Goal: Task Accomplishment & Management: Use online tool/utility

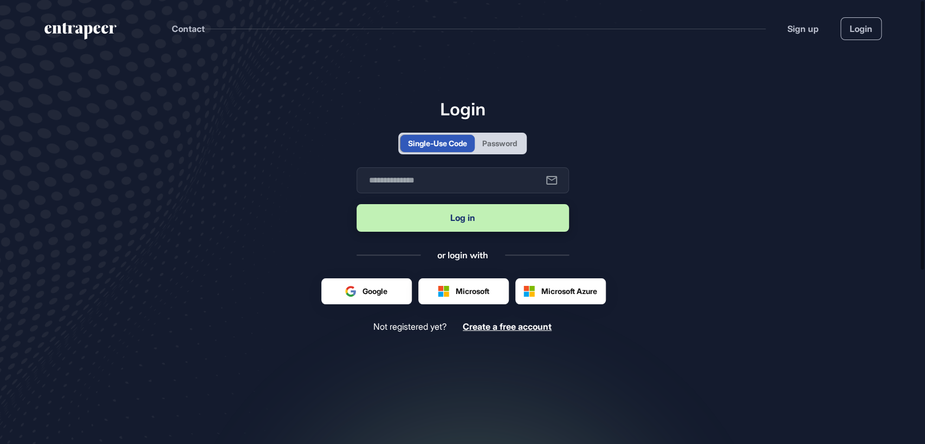
click at [508, 144] on div "Password" at bounding box center [499, 143] width 35 height 11
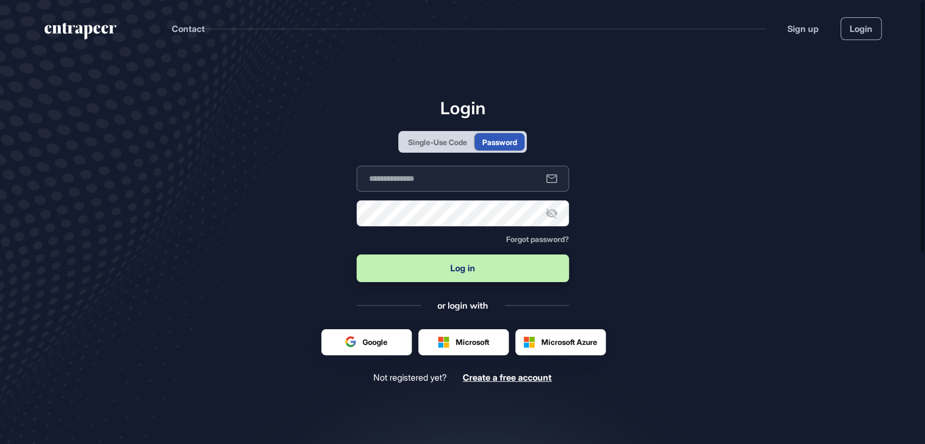
type input "**********"
click at [463, 273] on button "Log in" at bounding box center [463, 269] width 212 height 28
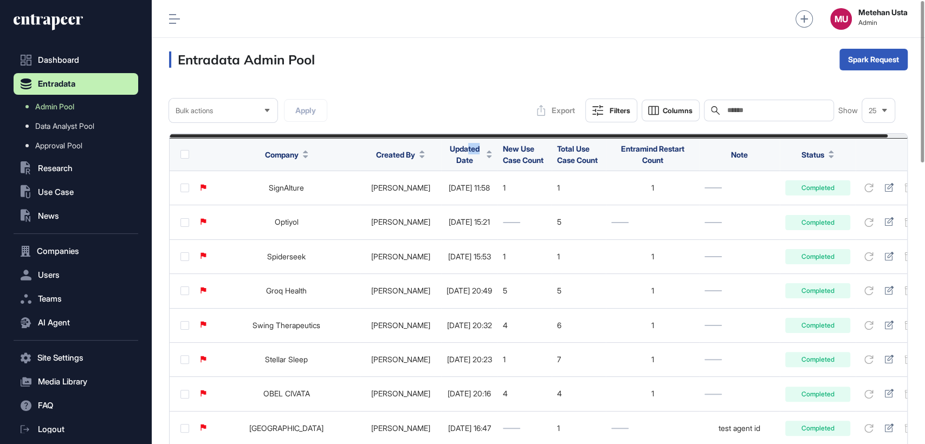
drag, startPoint x: 455, startPoint y: 162, endPoint x: 444, endPoint y: 160, distance: 11.5
click at [447, 160] on div "Updated Date" at bounding box center [470, 154] width 46 height 31
click at [447, 160] on span "Updated Date" at bounding box center [465, 154] width 36 height 23
click at [452, 196] on span "Sort Descending" at bounding box center [469, 199] width 43 height 9
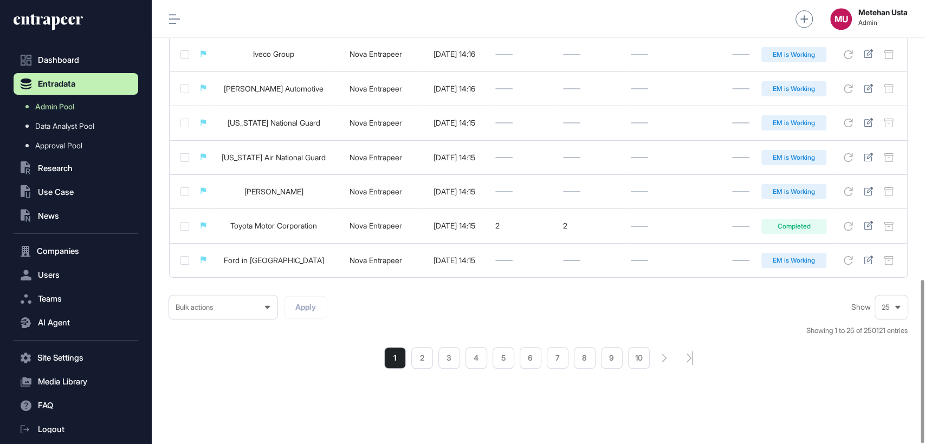
scroll to position [762, 0]
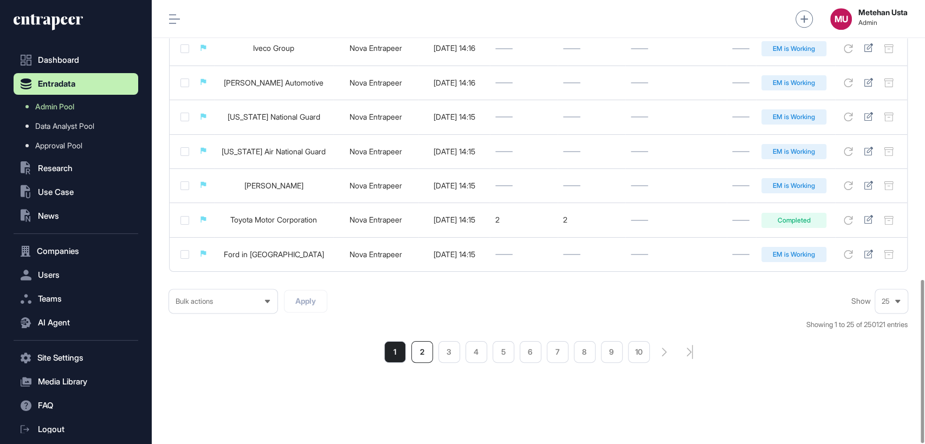
click at [421, 348] on li "2" at bounding box center [422, 353] width 22 height 22
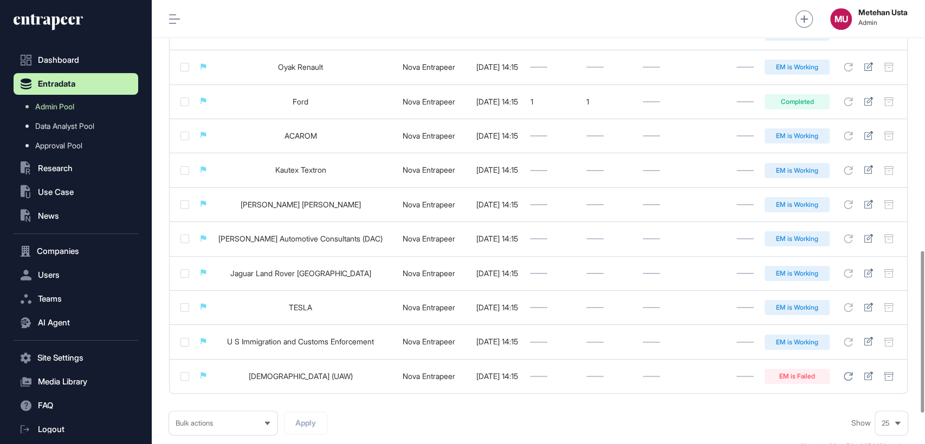
scroll to position [772, 0]
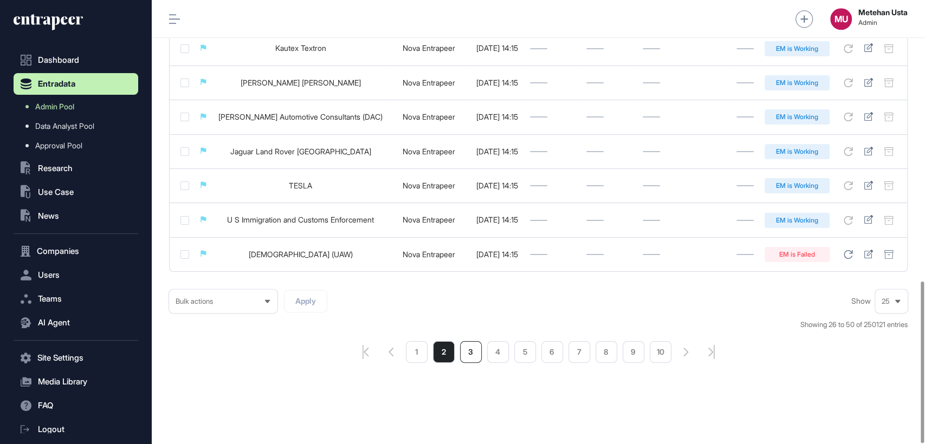
click at [469, 347] on li "3" at bounding box center [471, 353] width 22 height 22
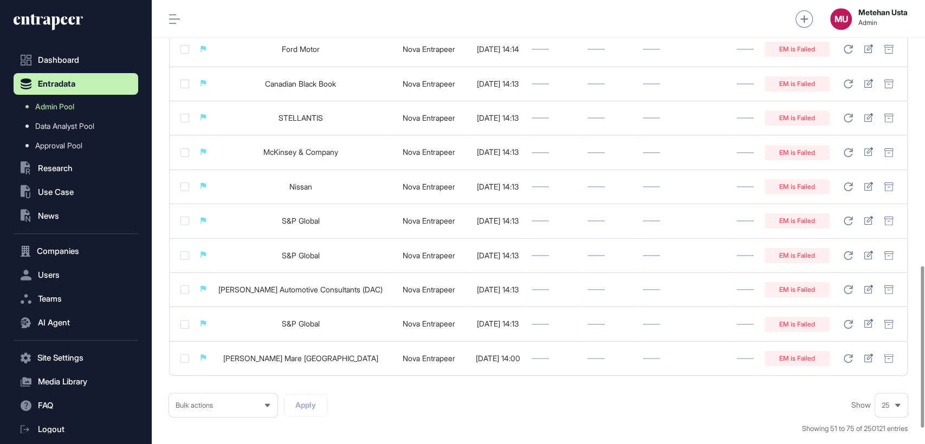
scroll to position [737, 0]
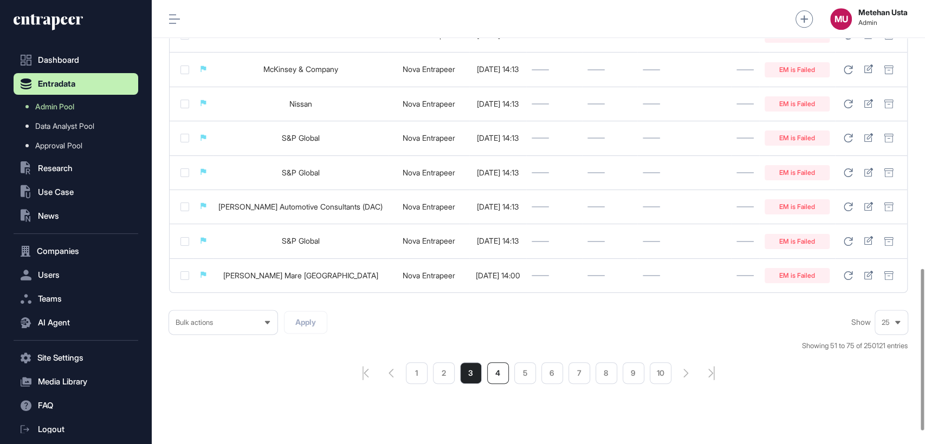
click at [492, 382] on li "4" at bounding box center [498, 374] width 22 height 22
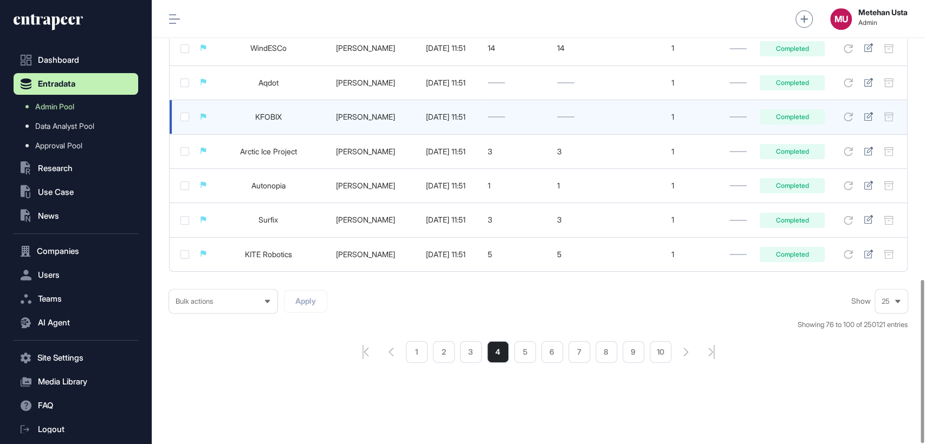
scroll to position [762, 0]
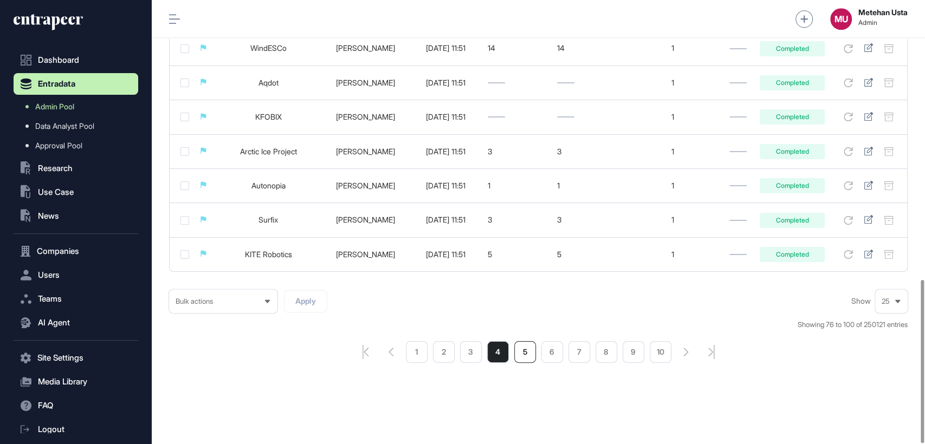
click at [522, 355] on li "5" at bounding box center [525, 353] width 22 height 22
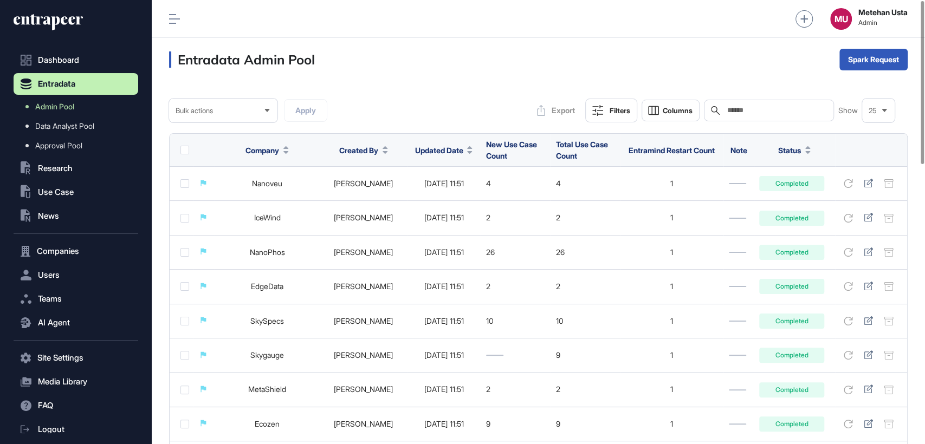
paste input "**********"
click at [762, 113] on input "**********" at bounding box center [776, 110] width 101 height 9
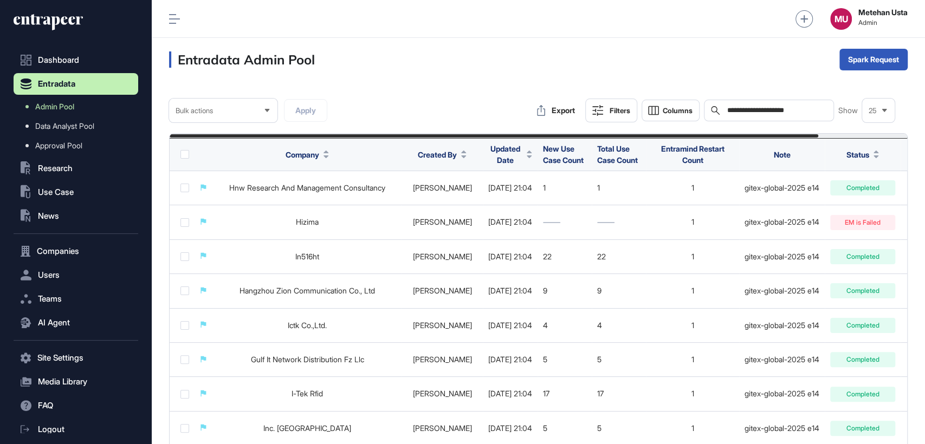
type input "**********"
click at [890, 98] on div "Bulk" at bounding box center [873, 102] width 67 height 17
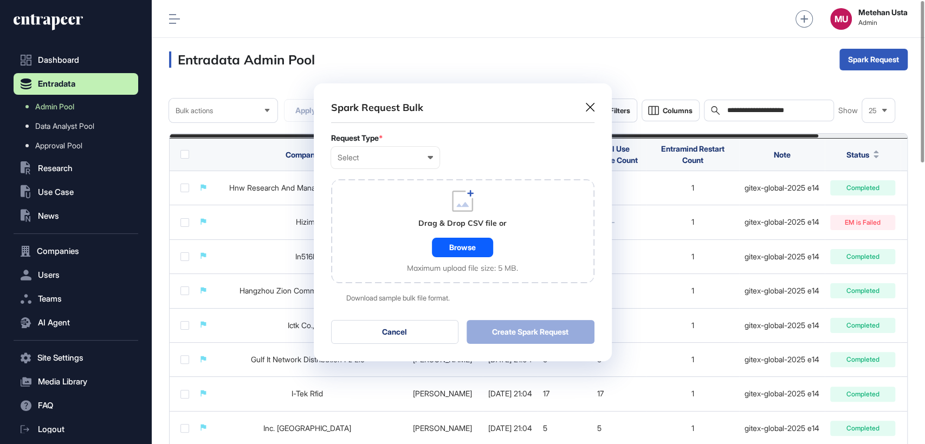
scroll to position [0, 4]
click at [410, 153] on div "Select" at bounding box center [385, 157] width 95 height 9
click at [0, 0] on div "Company" at bounding box center [0, 0] width 0 height 0
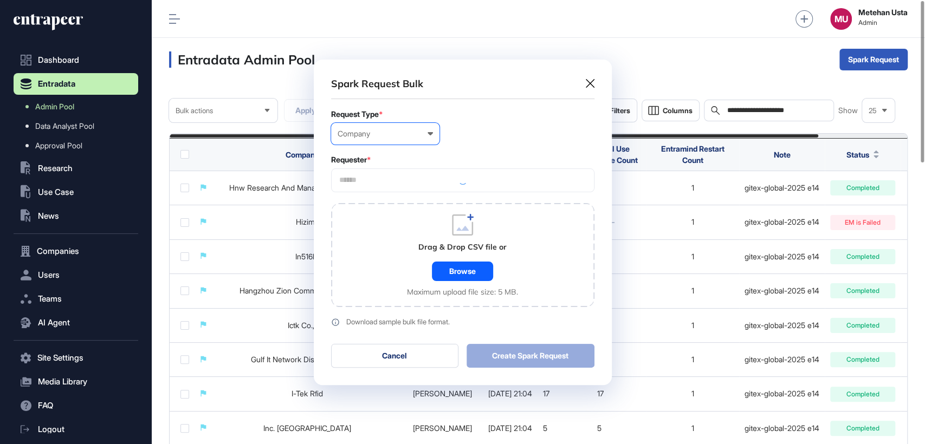
scroll to position [325, 298]
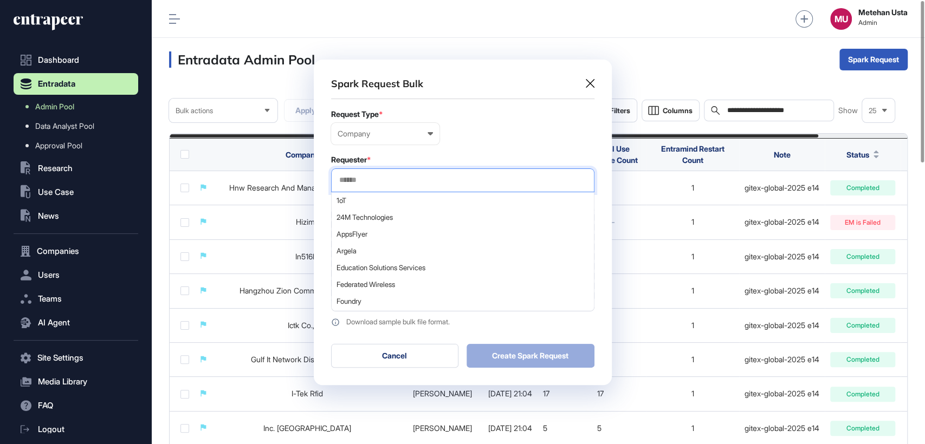
click at [370, 177] on input "text" at bounding box center [462, 180] width 249 height 9
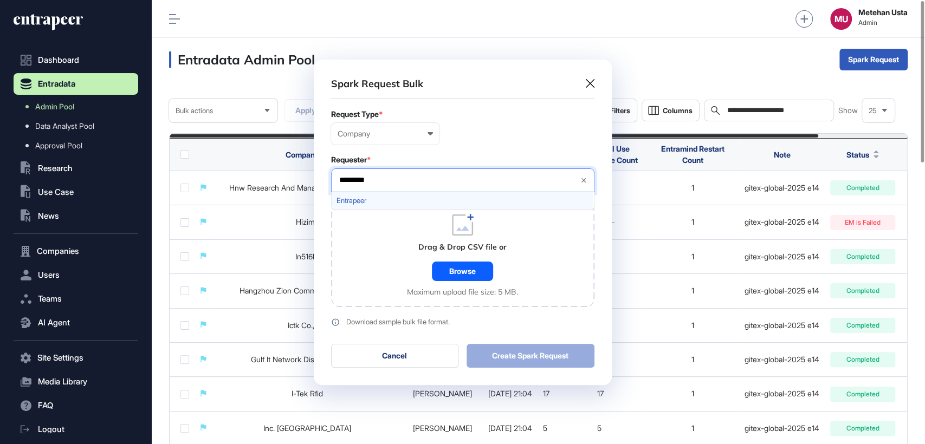
type input "*********"
click at [373, 197] on span "Entrapeer" at bounding box center [463, 201] width 252 height 8
click at [472, 161] on div "Requester *" at bounding box center [462, 160] width 263 height 9
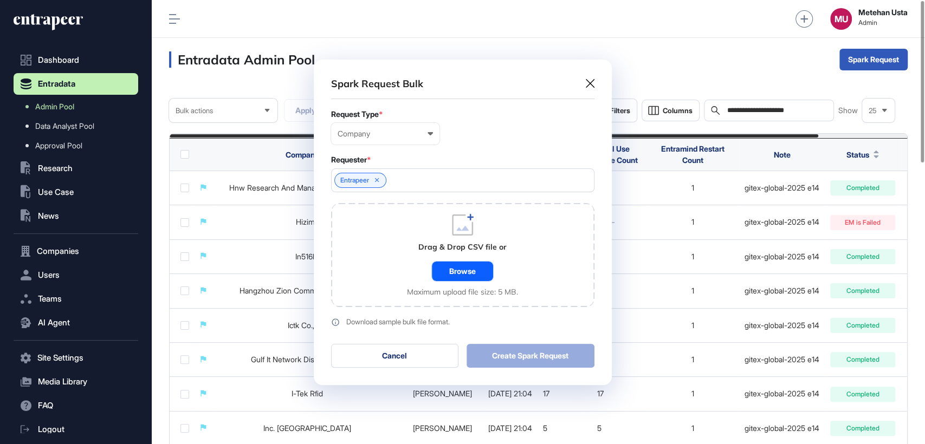
click at [460, 271] on div "Browse" at bounding box center [462, 272] width 61 height 20
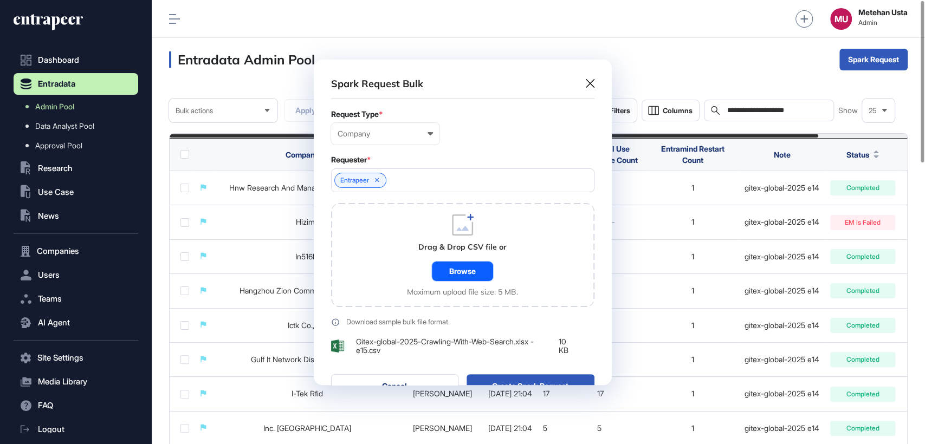
scroll to position [356, 298]
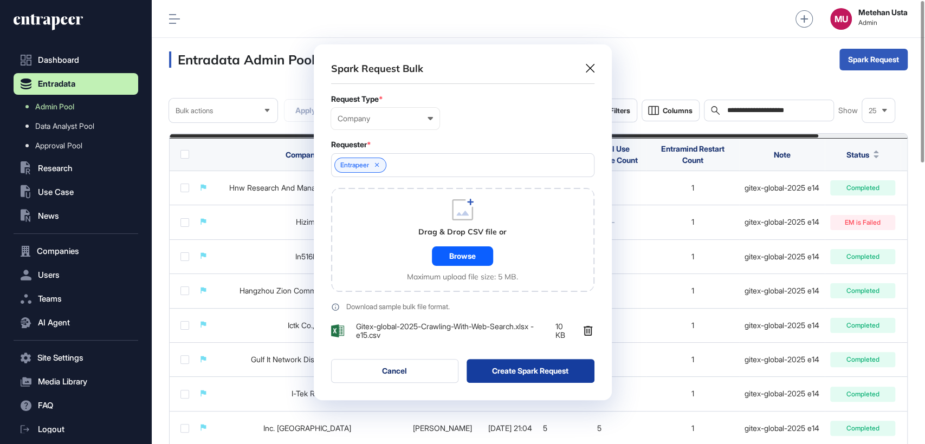
click at [520, 369] on button "Create Spark Request" at bounding box center [531, 371] width 128 height 24
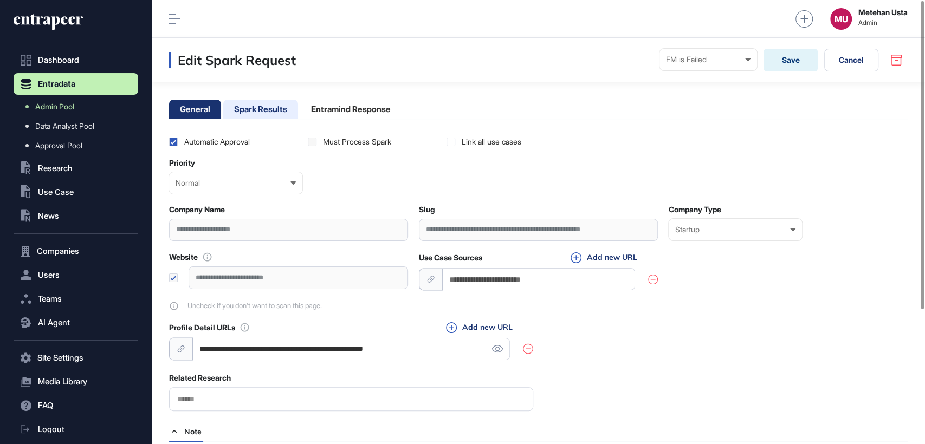
click at [273, 105] on li "Spark Results" at bounding box center [260, 109] width 75 height 19
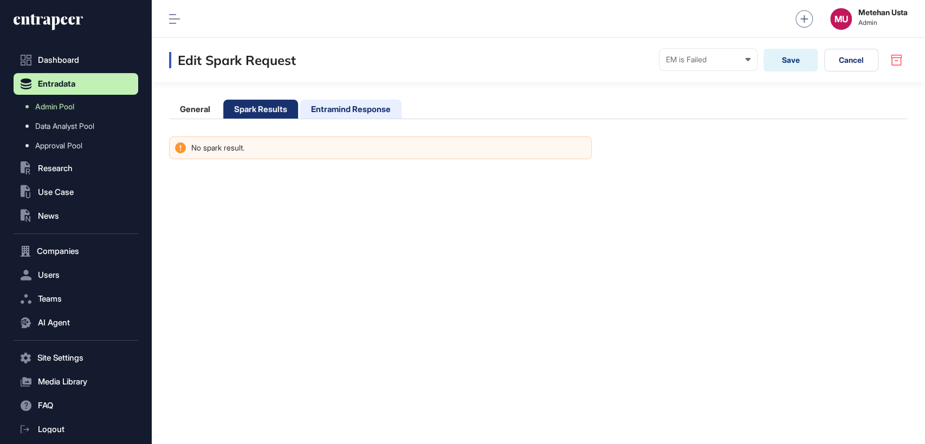
click at [335, 101] on li "Entramind Response" at bounding box center [350, 109] width 101 height 19
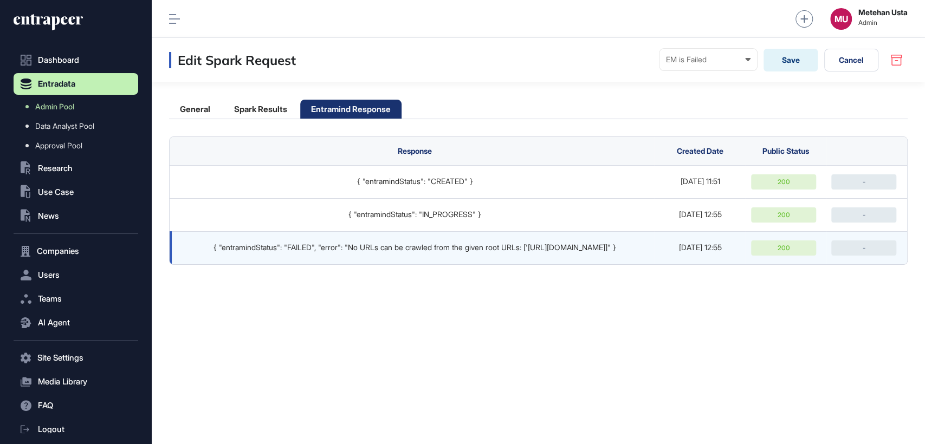
click at [557, 248] on div "{ "entramindStatus": "FAILED", "error": "No URLs can be crawled from the given …" at bounding box center [415, 247] width 469 height 9
drag, startPoint x: 526, startPoint y: 247, endPoint x: 617, endPoint y: 248, distance: 90.5
click at [617, 248] on div "{ "entramindStatus": "FAILED", "error": "No URLs can be crawled from the given …" at bounding box center [415, 247] width 469 height 9
